Goal: Transaction & Acquisition: Purchase product/service

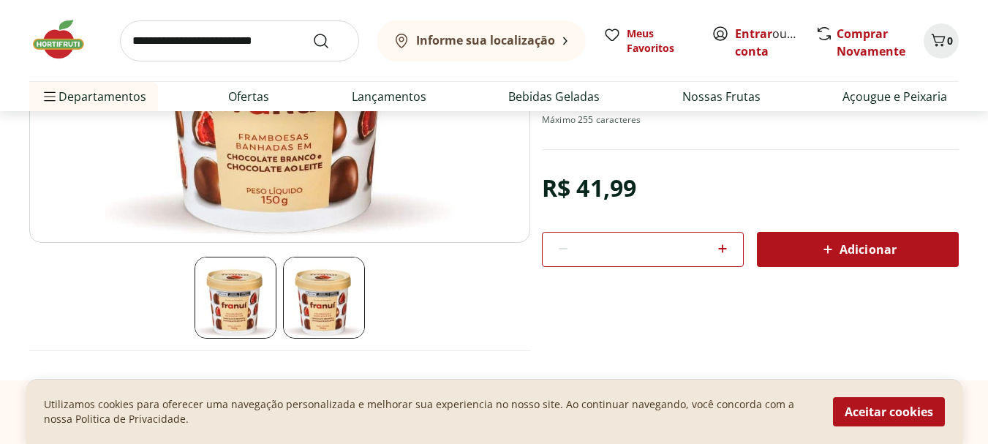
scroll to position [293, 0]
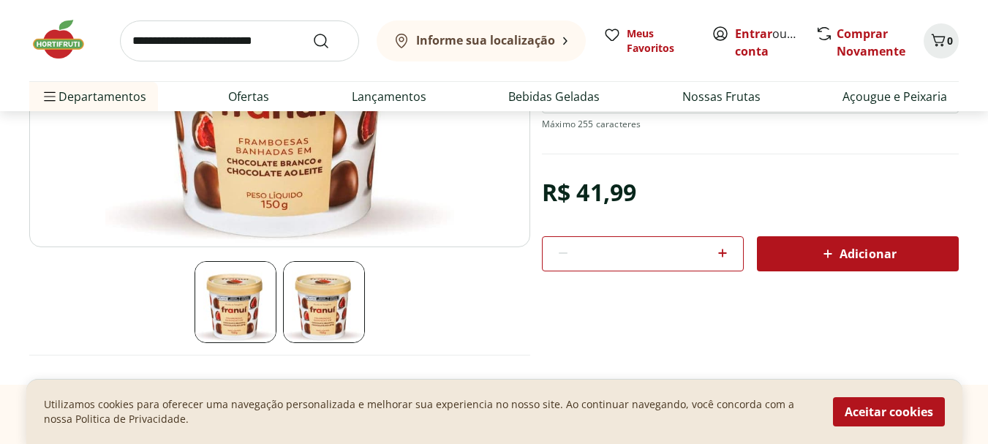
click at [820, 245] on icon at bounding box center [828, 254] width 18 height 18
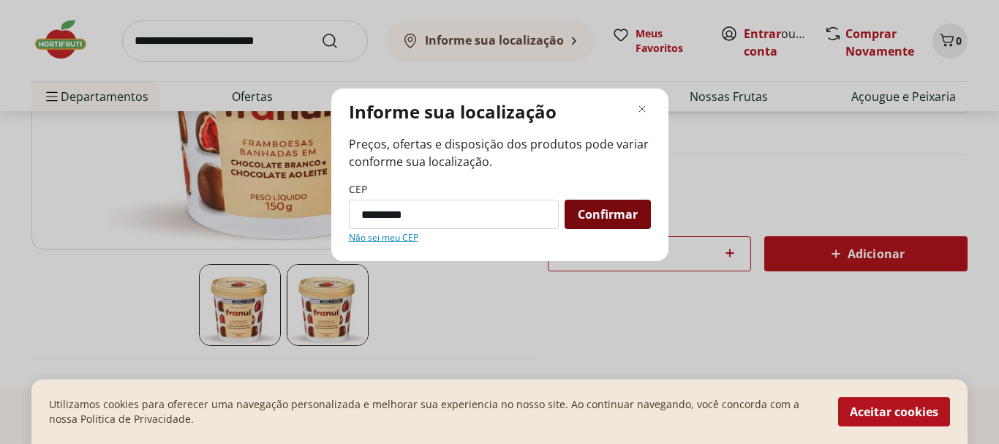
type input "*********"
click at [575, 217] on div "Confirmar" at bounding box center [608, 214] width 86 height 29
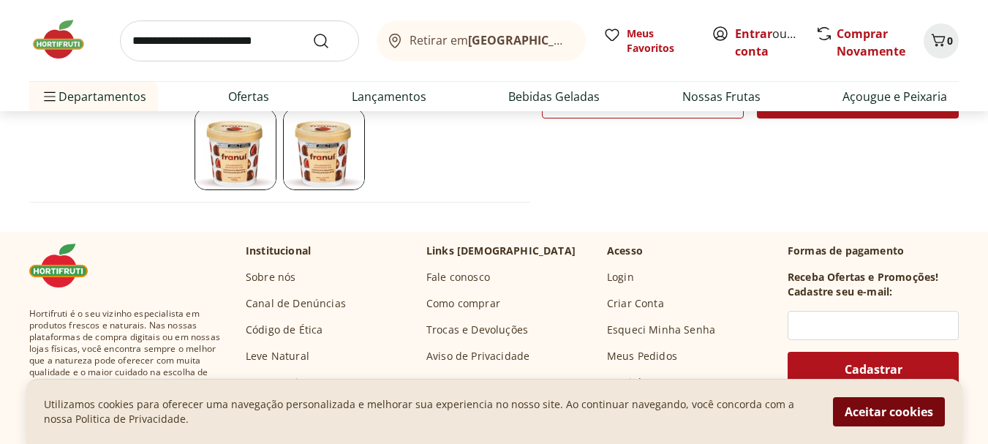
scroll to position [512, 0]
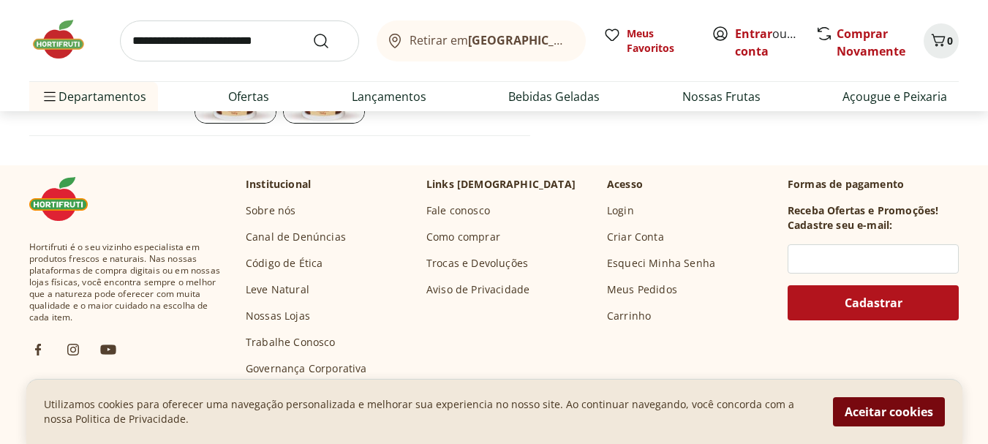
click at [888, 410] on button "Aceitar cookies" at bounding box center [889, 411] width 112 height 29
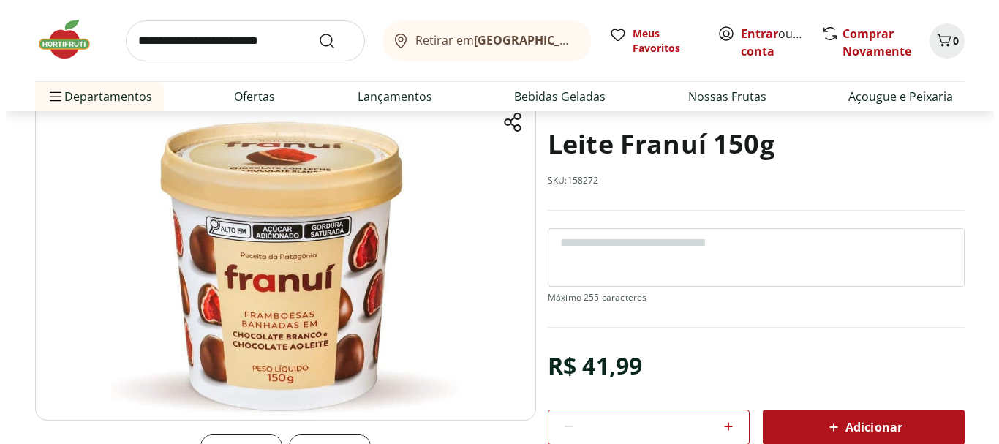
scroll to position [219, 0]
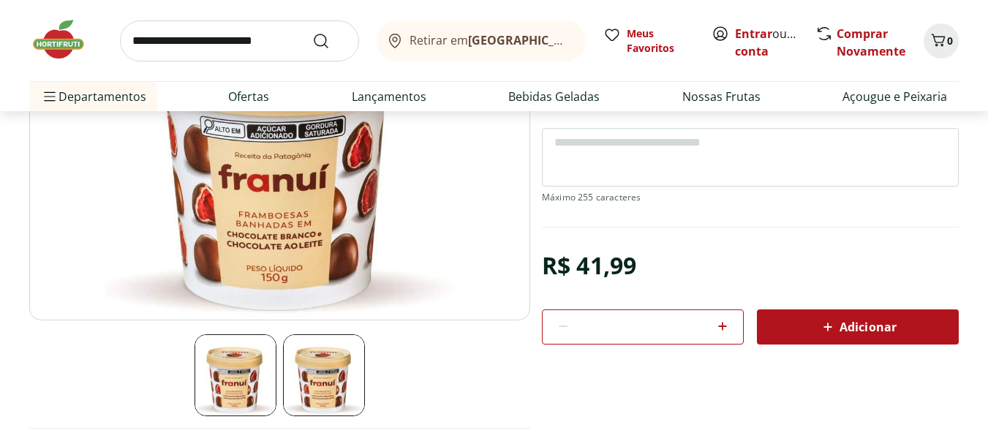
click at [848, 341] on button "Adicionar" at bounding box center [858, 326] width 202 height 35
click at [943, 47] on icon "Carrinho" at bounding box center [939, 40] width 18 height 18
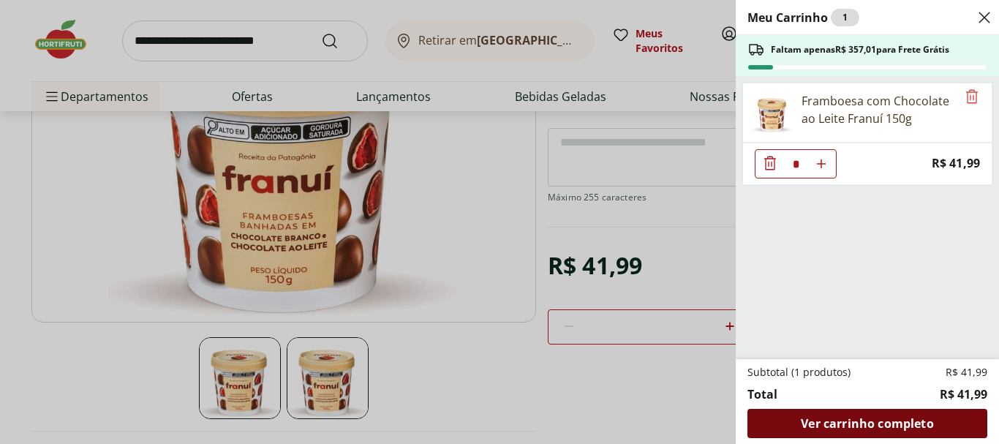
click at [905, 427] on span "Ver carrinho completo" at bounding box center [867, 424] width 132 height 12
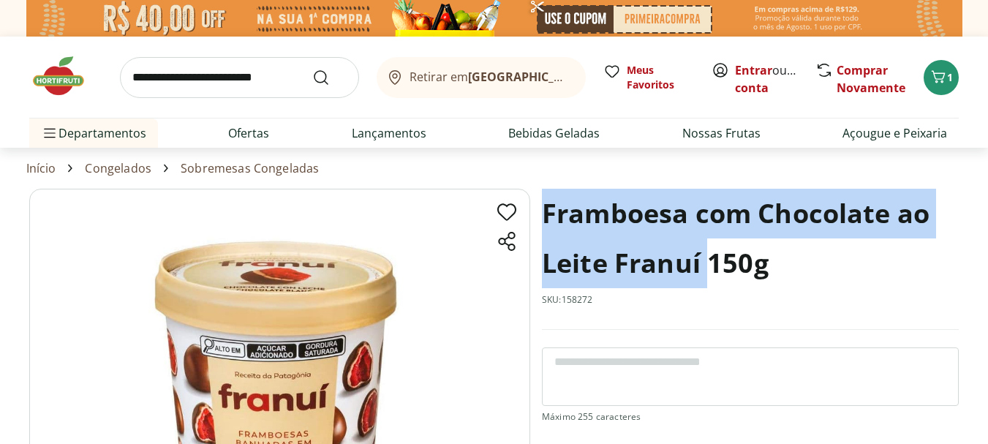
drag, startPoint x: 545, startPoint y: 209, endPoint x: 707, endPoint y: 269, distance: 172.4
click at [707, 269] on h1 "Framboesa com Chocolate ao Leite Franuí 150g" at bounding box center [750, 238] width 417 height 99
copy h1 "Framboesa com Chocolate ao Leite Franuí"
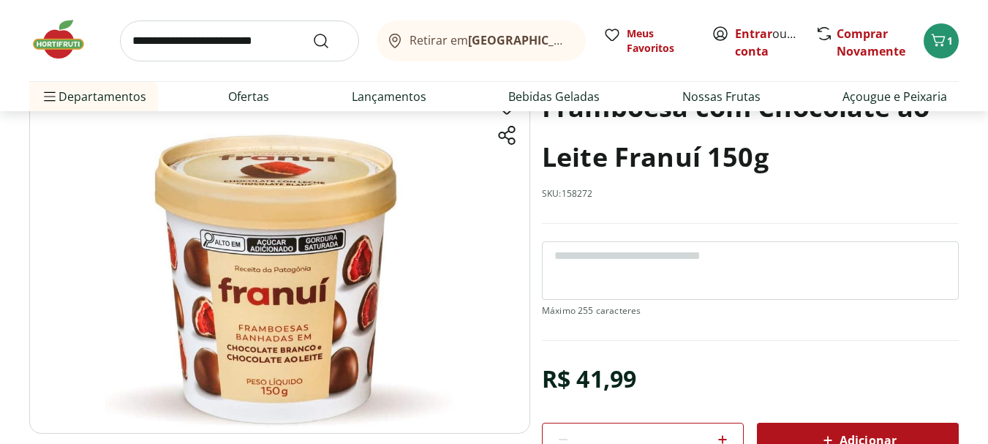
scroll to position [146, 0]
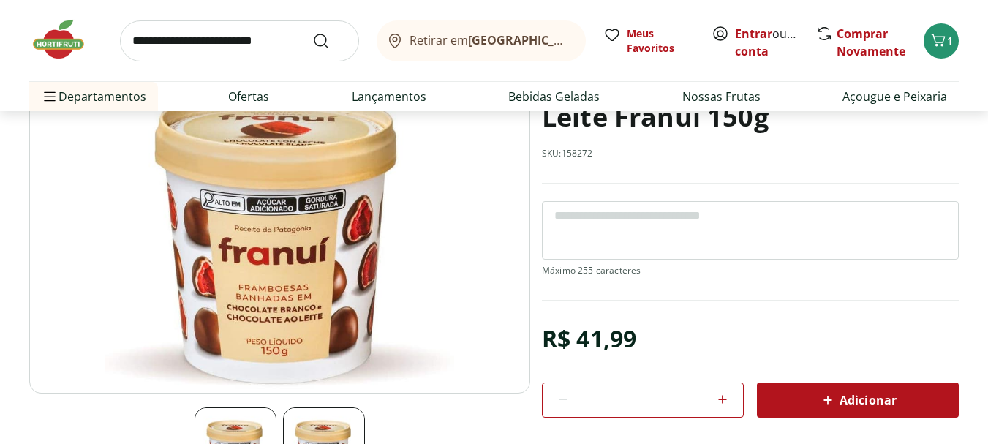
click at [289, 287] on img at bounding box center [279, 217] width 501 height 351
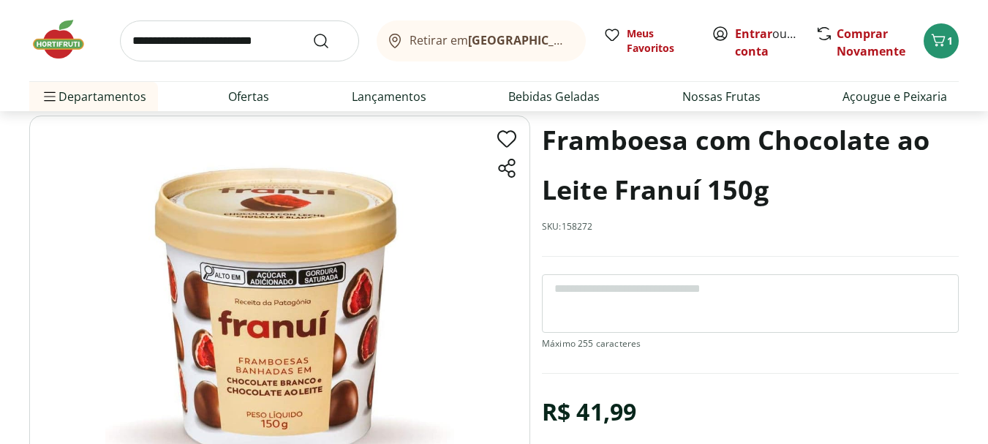
click at [339, 266] on img at bounding box center [279, 291] width 501 height 351
drag, startPoint x: 394, startPoint y: 270, endPoint x: 309, endPoint y: 271, distance: 85.6
click at [309, 271] on img at bounding box center [279, 291] width 501 height 351
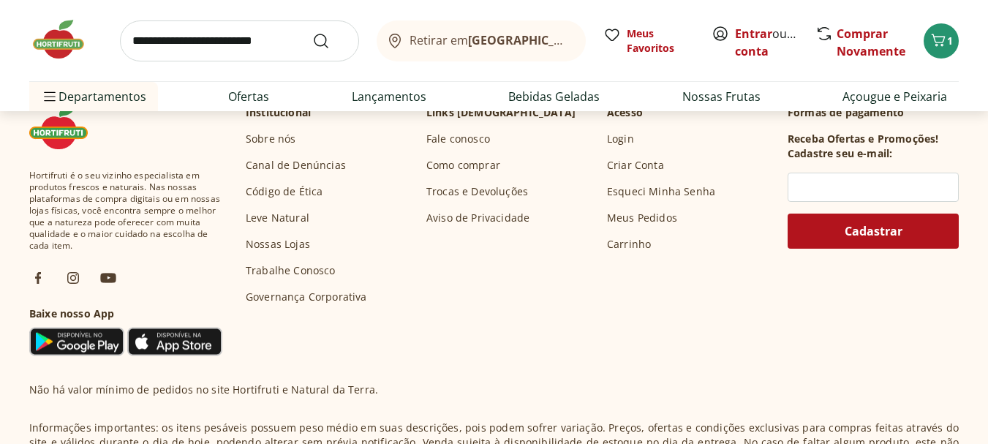
scroll to position [578, 0]
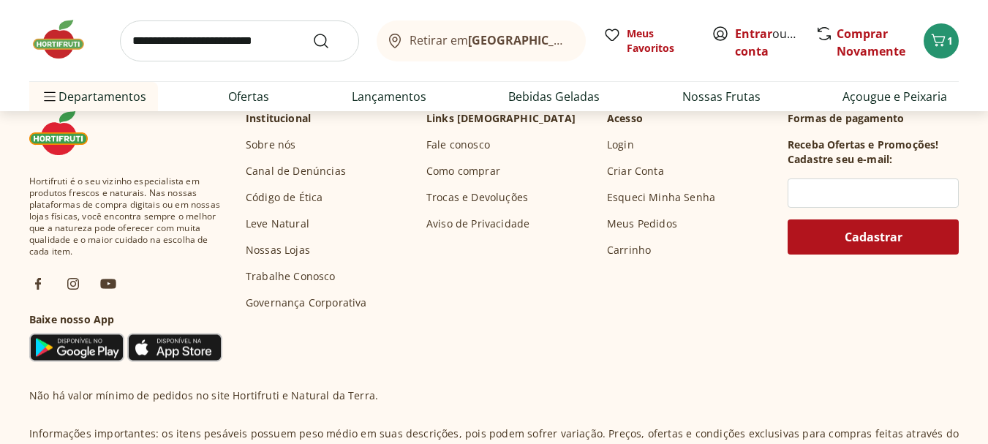
click at [69, 42] on img at bounding box center [65, 40] width 73 height 44
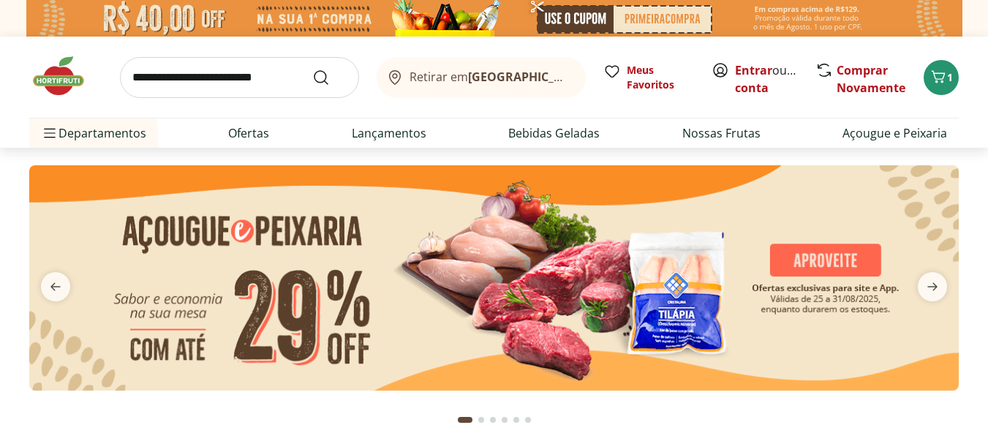
scroll to position [73, 0]
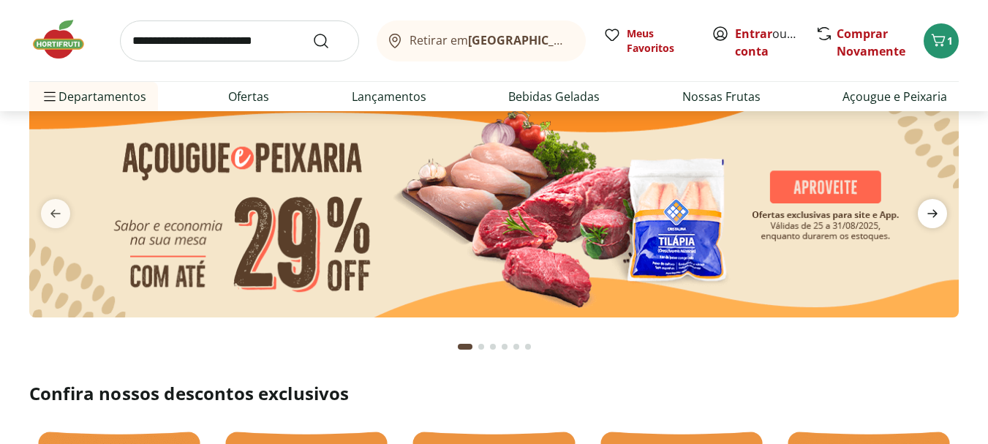
click at [931, 214] on icon "next" at bounding box center [932, 214] width 10 height 8
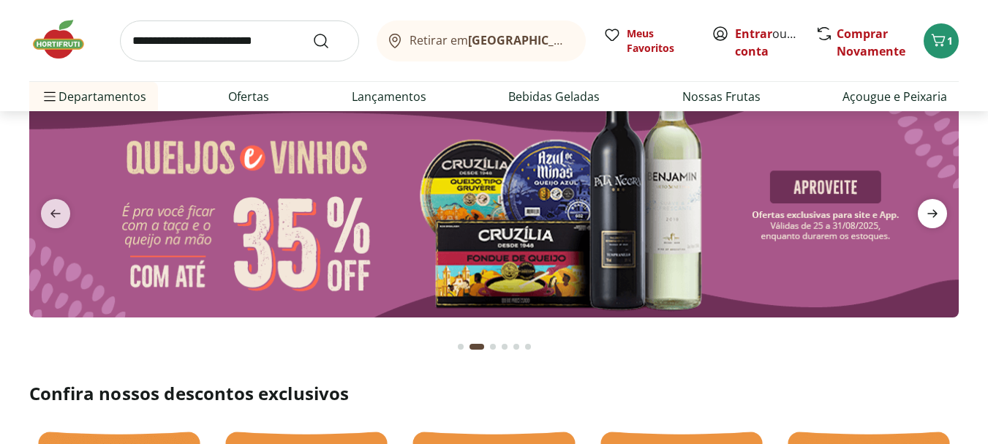
click at [931, 214] on icon "next" at bounding box center [932, 214] width 10 height 8
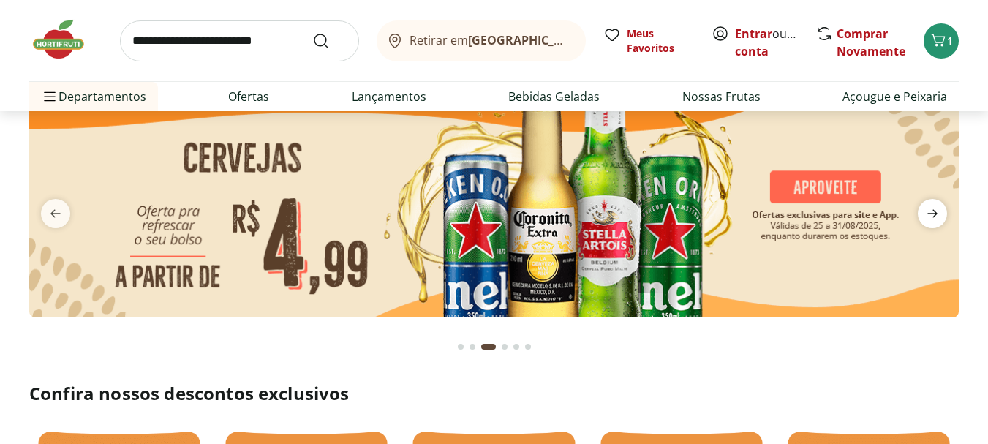
click at [931, 214] on icon "next" at bounding box center [932, 214] width 10 height 8
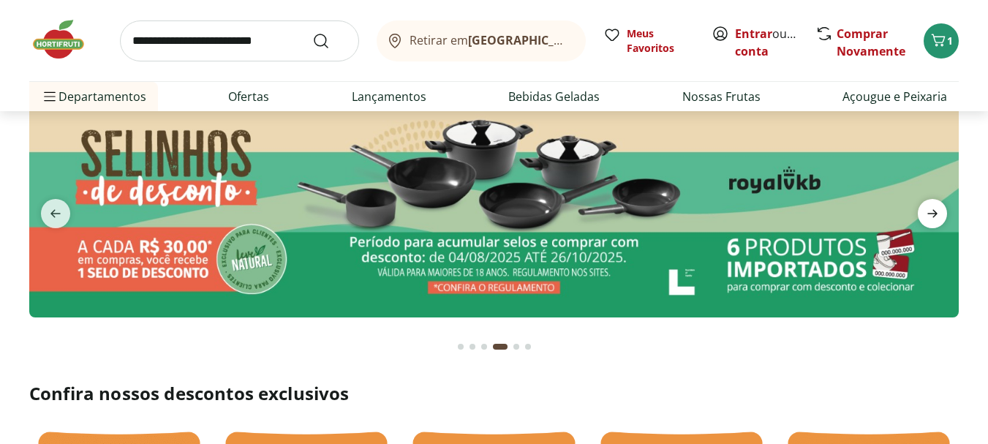
click at [931, 214] on icon "next" at bounding box center [932, 214] width 10 height 8
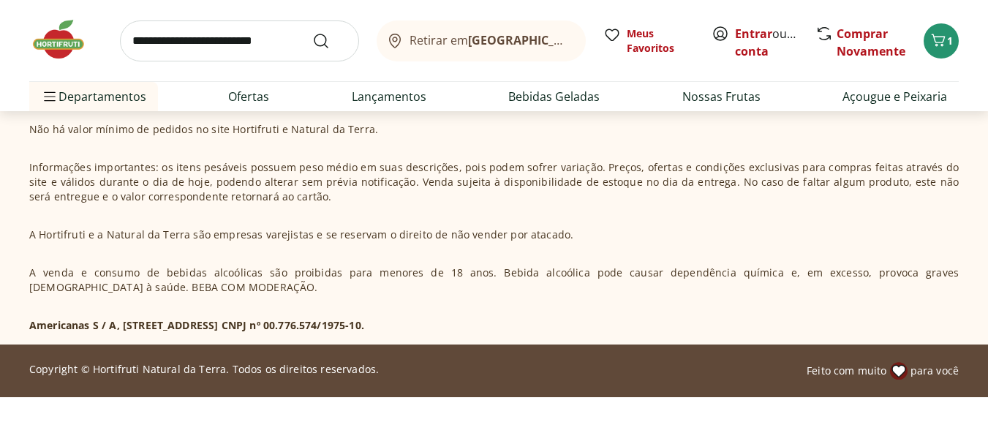
scroll to position [4578, 0]
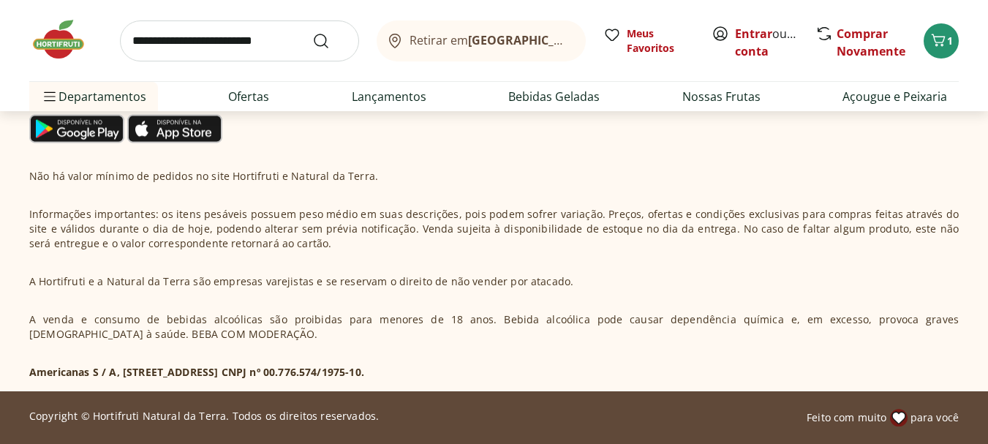
drag, startPoint x: 432, startPoint y: 208, endPoint x: 314, endPoint y: 237, distance: 121.9
click at [314, 237] on p "Informações importantes: os itens pesáveis possuem peso médio em suas descriçõe…" at bounding box center [494, 229] width 930 height 44
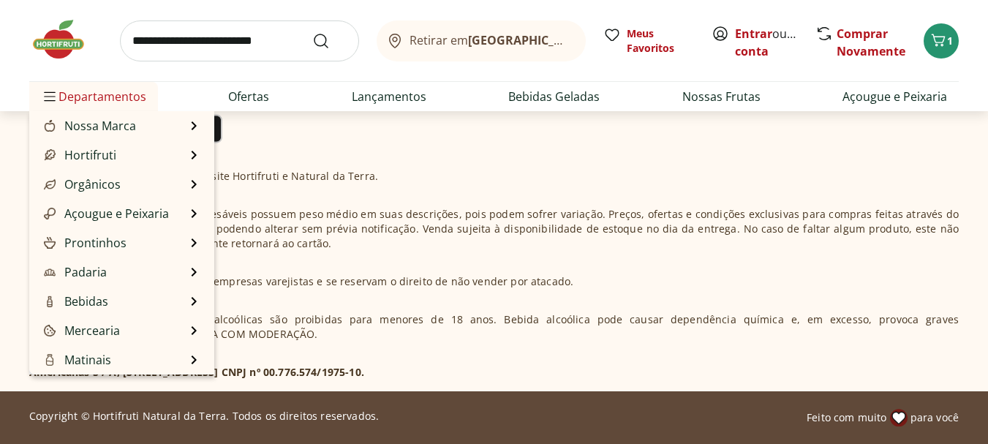
click at [62, 87] on span "Departamentos" at bounding box center [93, 96] width 105 height 35
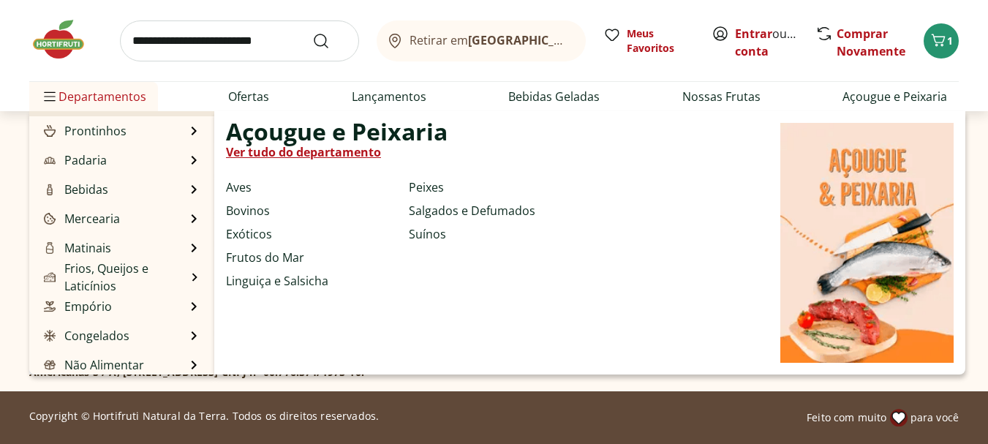
scroll to position [146, 0]
